Goal: Complete application form: Complete application form

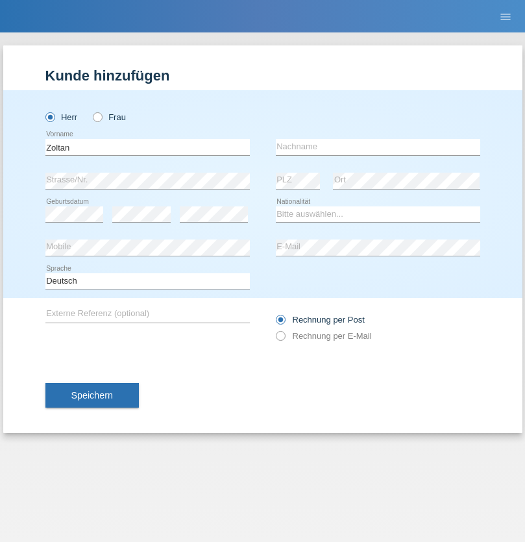
type input "Zoltan"
click at [378, 147] on input "text" at bounding box center [378, 147] width 204 height 16
type input "Nagy"
select select "CH"
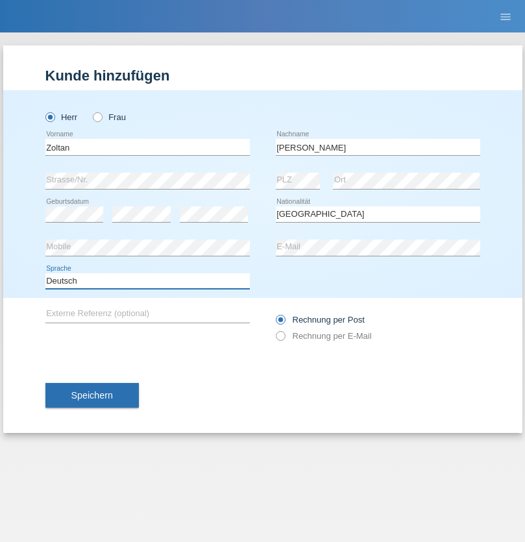
select select "en"
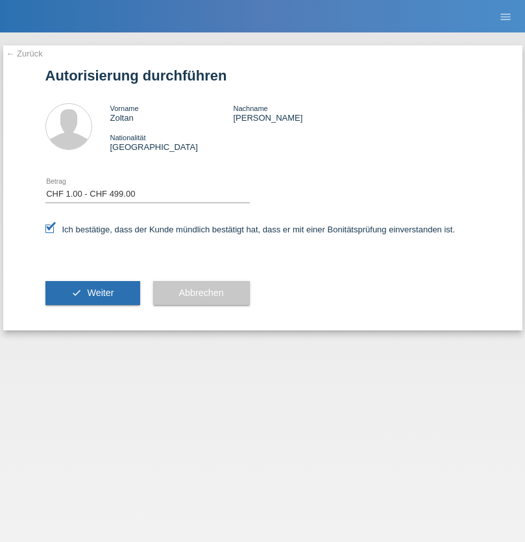
select select "1"
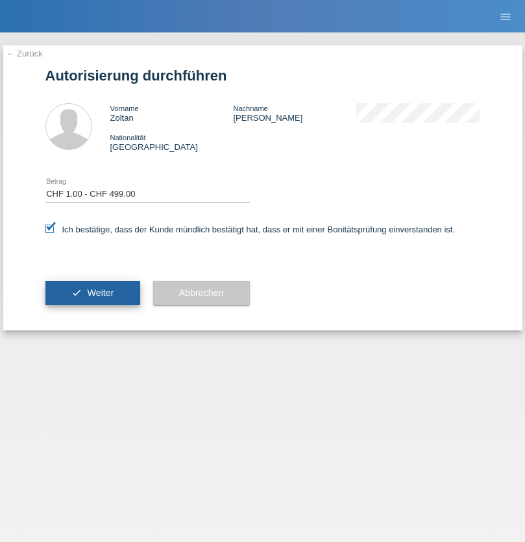
click at [92, 293] on span "Weiter" at bounding box center [100, 293] width 27 height 10
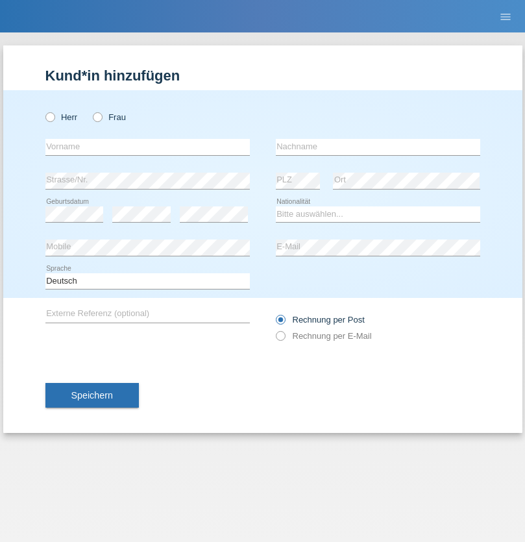
radio input "true"
click at [147, 147] on input "text" at bounding box center [147, 147] width 204 height 16
type input "[PERSON_NAME]"
click at [378, 147] on input "text" at bounding box center [378, 147] width 204 height 16
type input "Sperling"
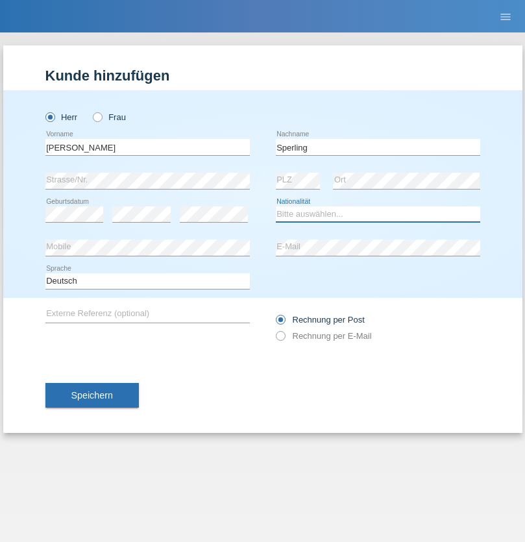
select select "DE"
select select "C"
select select "01"
select select "04"
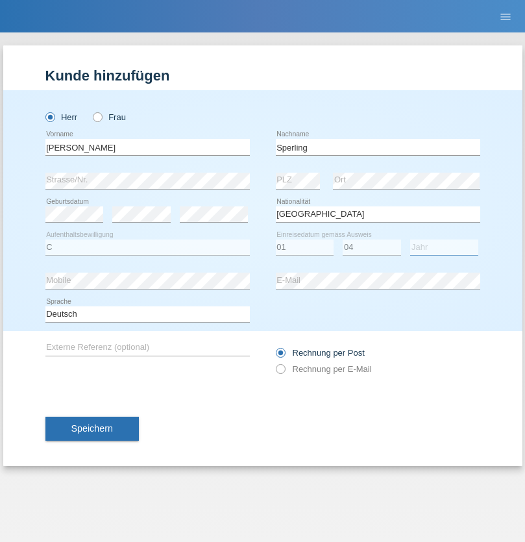
select select "2008"
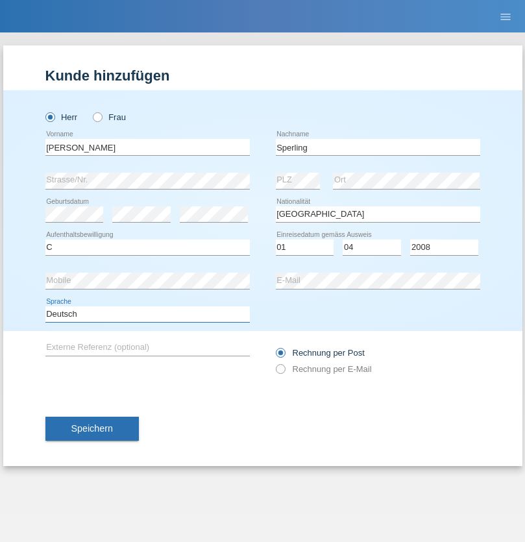
select select "en"
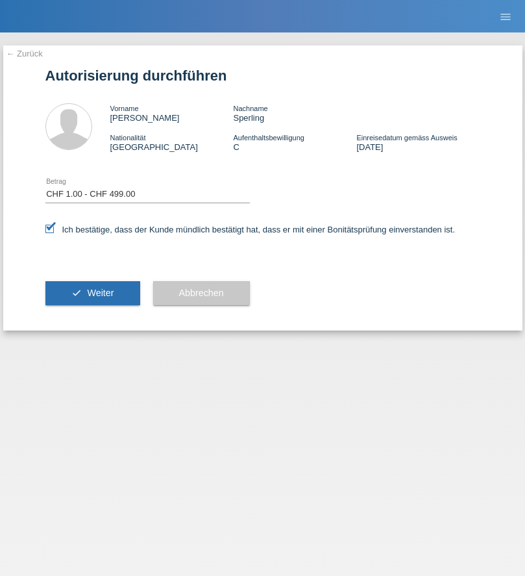
select select "1"
click at [92, 293] on span "Weiter" at bounding box center [100, 293] width 27 height 10
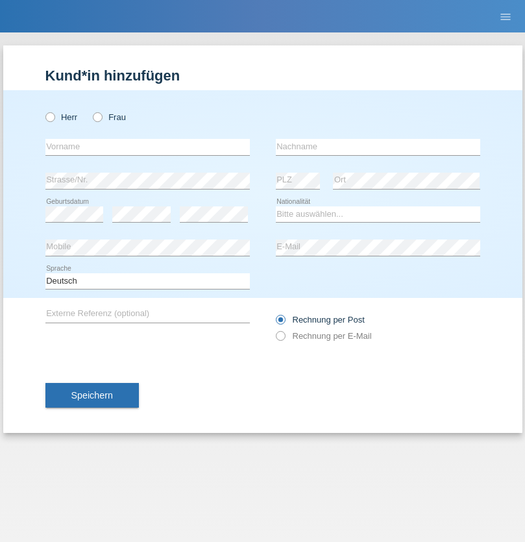
radio input "true"
click at [147, 147] on input "text" at bounding box center [147, 147] width 204 height 16
type input "Walid"
click at [378, 147] on input "text" at bounding box center [378, 147] width 204 height 16
type input "Sfaihi"
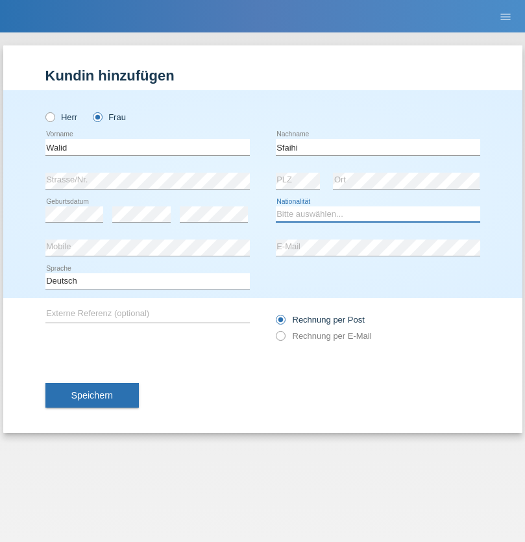
select select "CH"
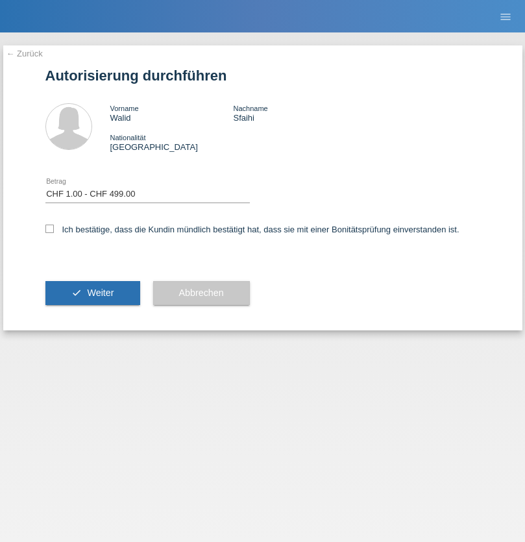
select select "1"
checkbox input "true"
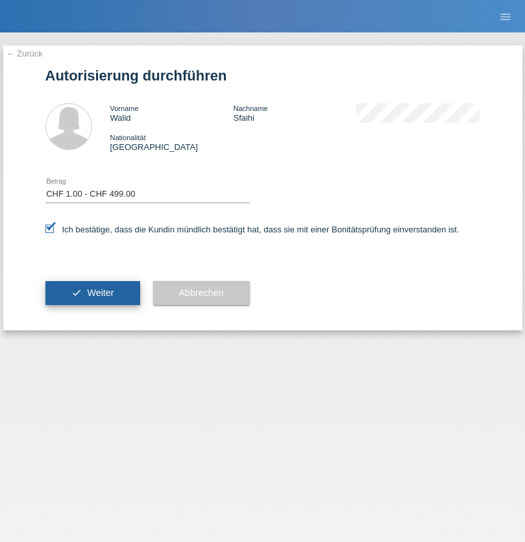
click at [92, 293] on span "Weiter" at bounding box center [100, 293] width 27 height 10
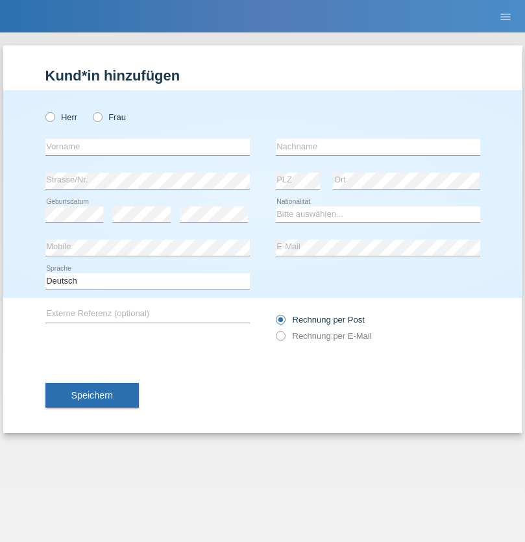
radio input "true"
click at [147, 147] on input "text" at bounding box center [147, 147] width 204 height 16
type input "Zoltán"
click at [378, 147] on input "text" at bounding box center [378, 147] width 204 height 16
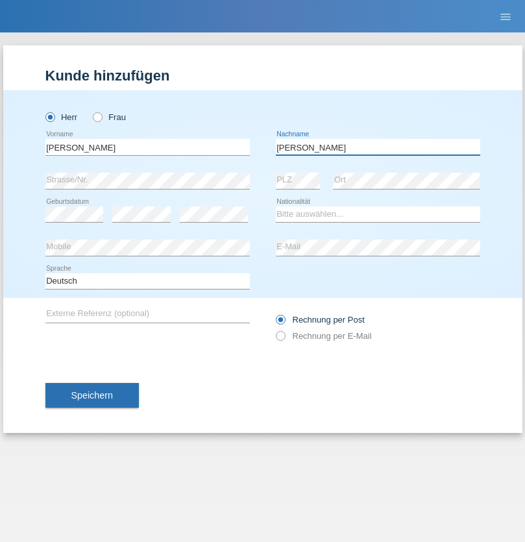
type input "Nagy"
select select "CH"
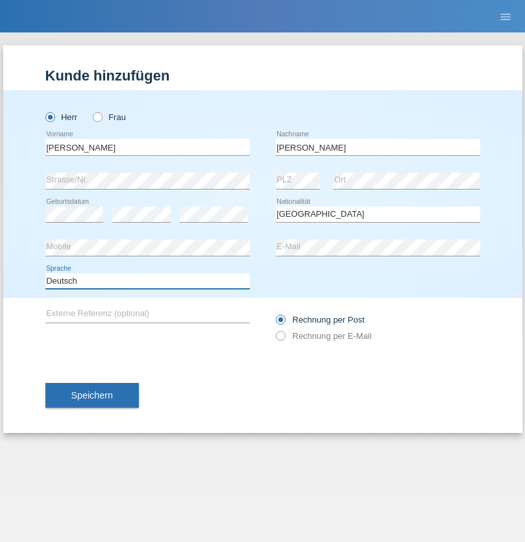
select select "en"
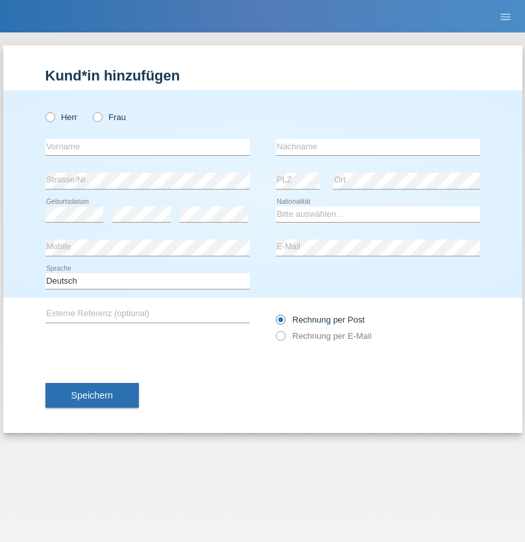
radio input "true"
click at [147, 147] on input "text" at bounding box center [147, 147] width 204 height 16
type input "[PERSON_NAME]"
click at [378, 147] on input "text" at bounding box center [378, 147] width 204 height 16
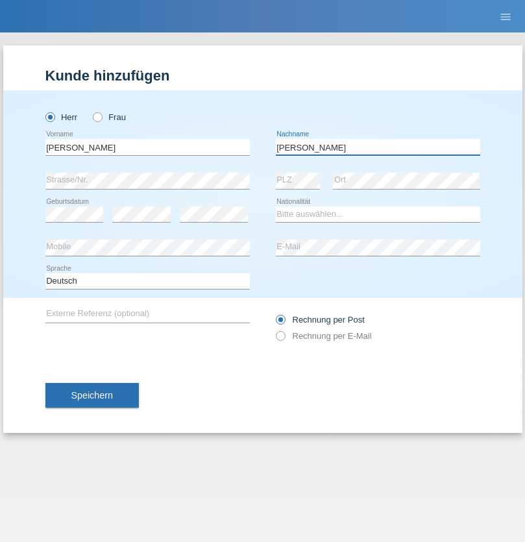
type input "[PERSON_NAME]"
select select "DE"
select select "C"
select select "01"
select select "12"
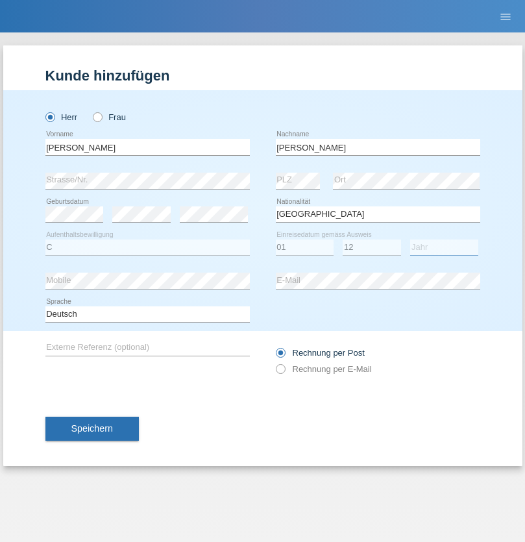
select select "2021"
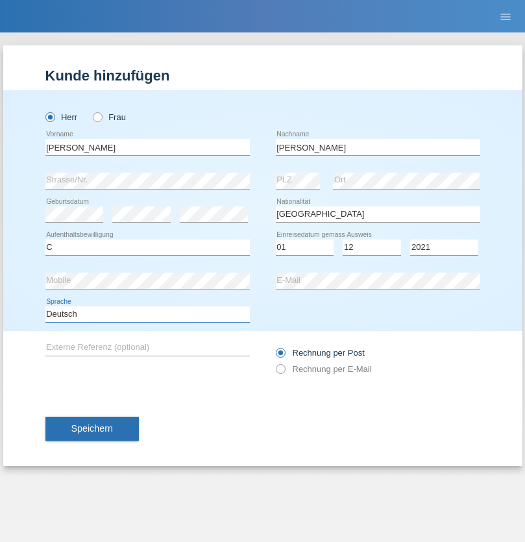
select select "en"
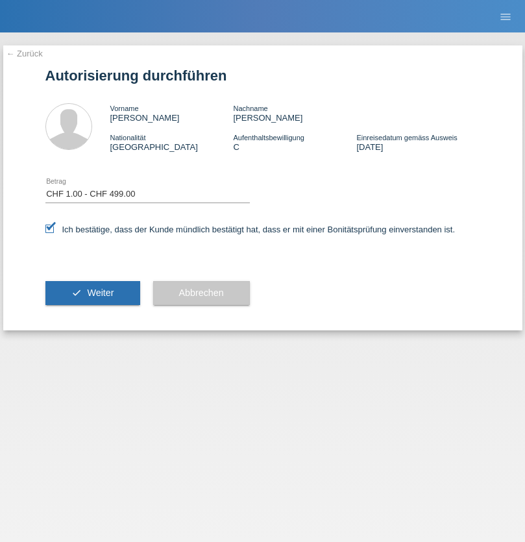
select select "1"
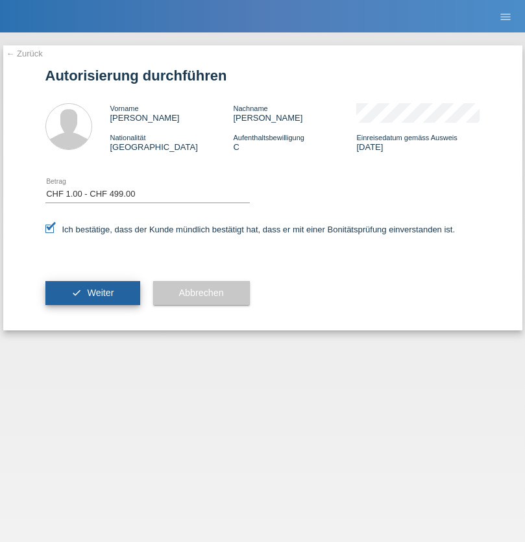
click at [92, 293] on span "Weiter" at bounding box center [100, 293] width 27 height 10
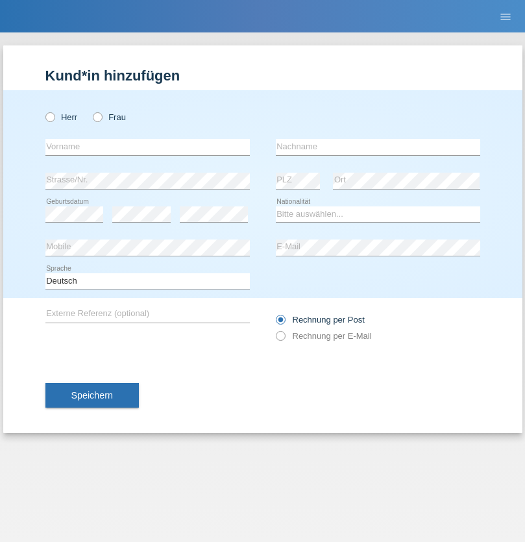
radio input "true"
click at [147, 147] on input "text" at bounding box center [147, 147] width 204 height 16
type input "[PERSON_NAME]"
click at [378, 147] on input "text" at bounding box center [378, 147] width 204 height 16
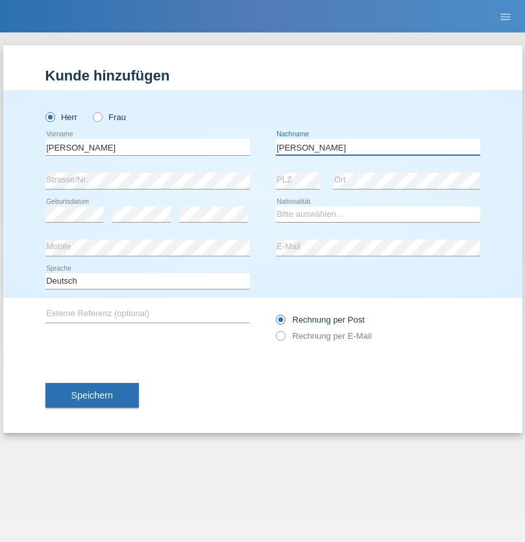
type input "[PERSON_NAME]"
select select "CH"
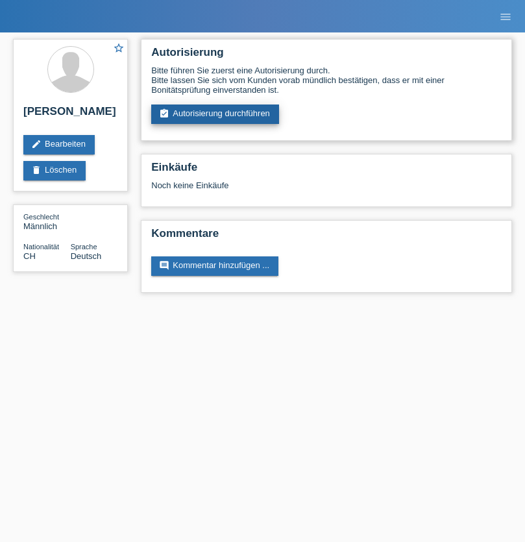
click at [216, 114] on link "assignment_turned_in Autorisierung durchführen" at bounding box center [215, 114] width 128 height 19
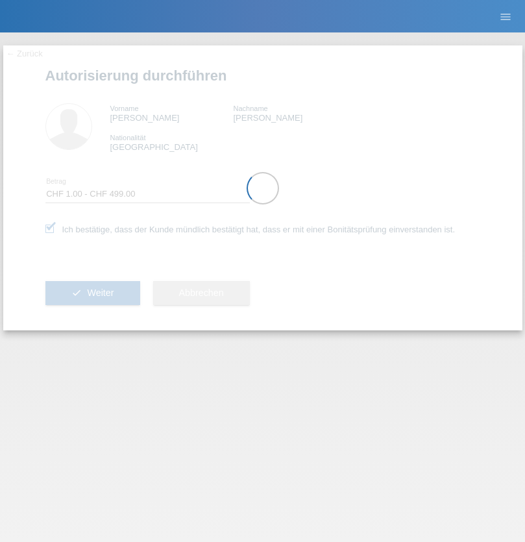
select select "1"
